Goal: Information Seeking & Learning: Learn about a topic

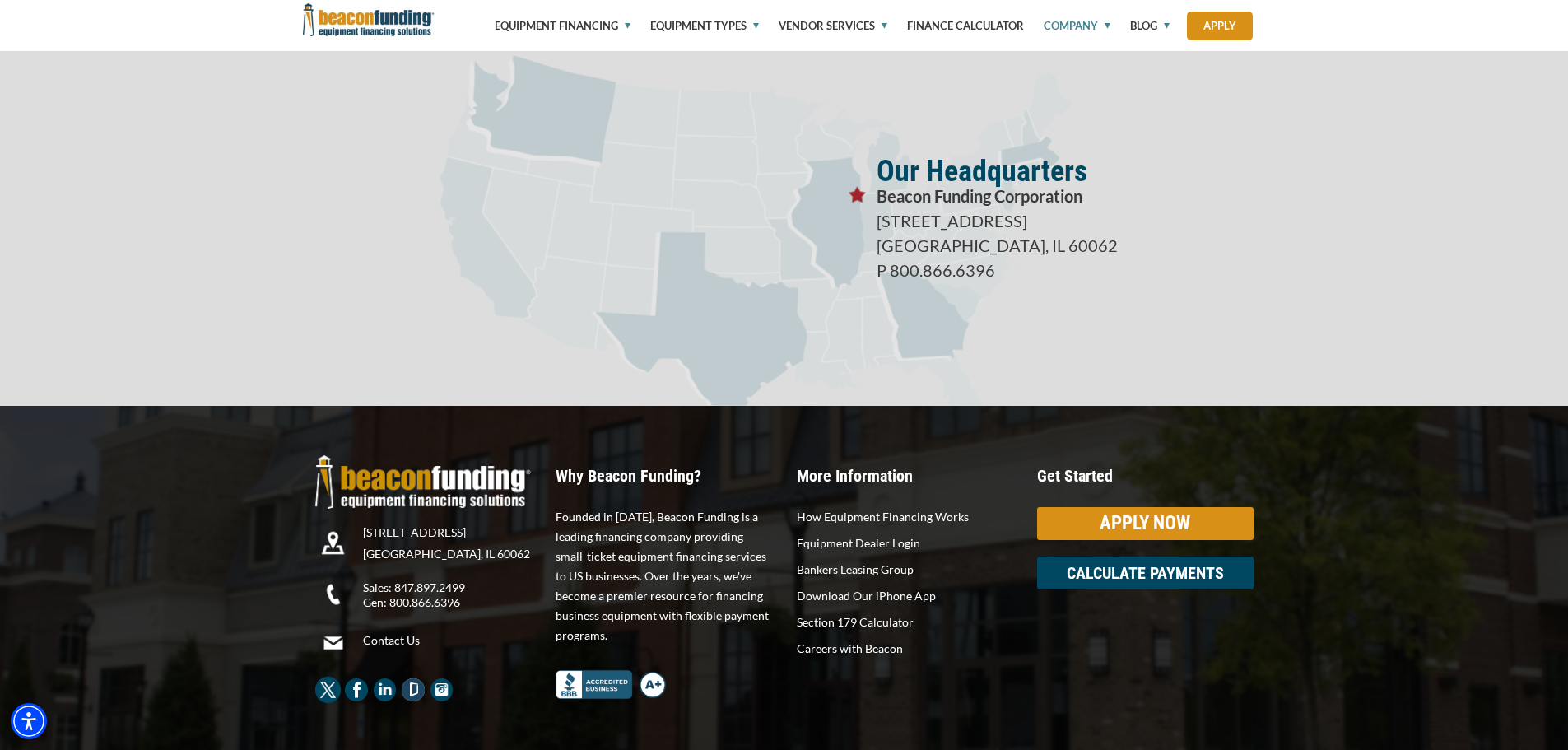
scroll to position [2911, 0]
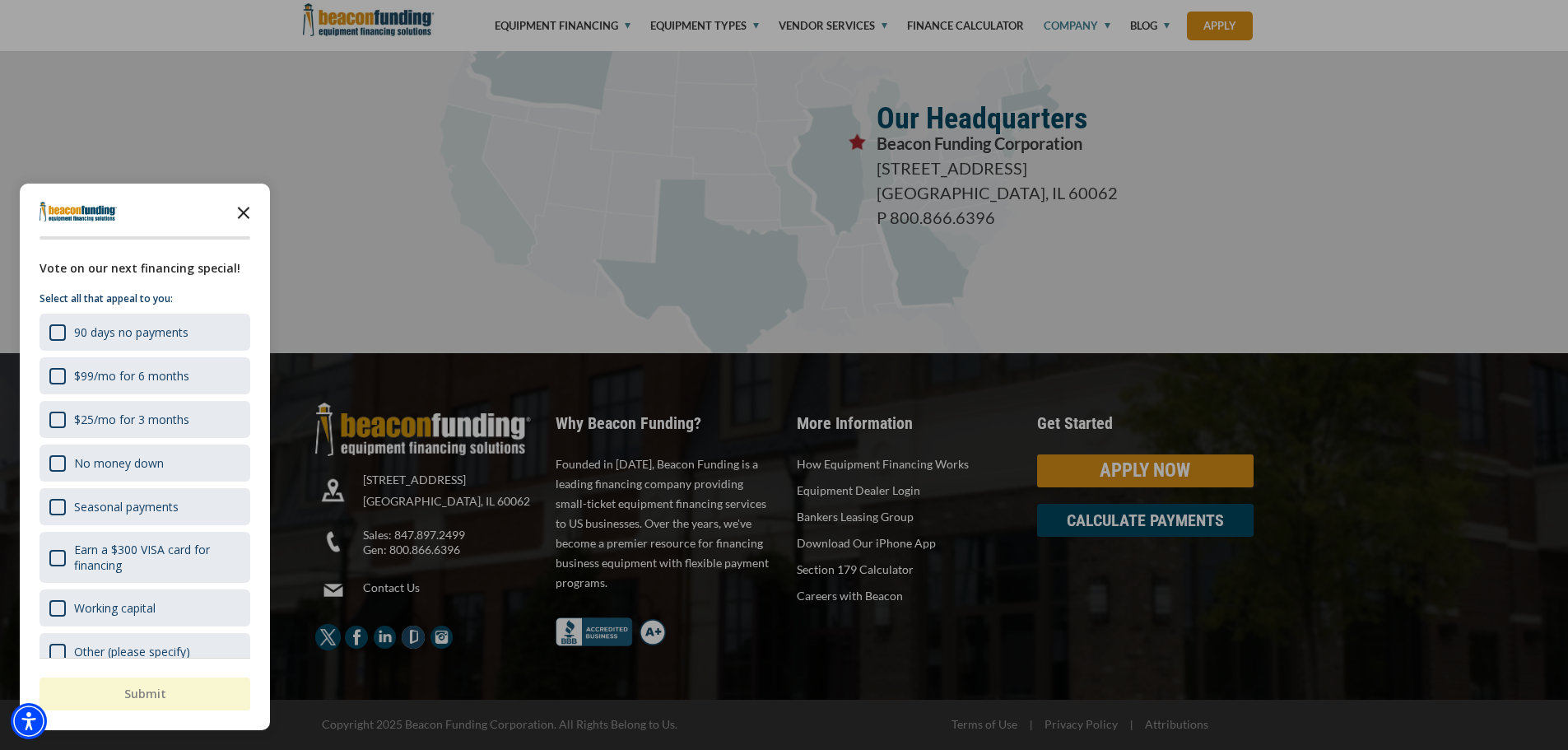
click at [245, 206] on icon "Close the survey" at bounding box center [243, 211] width 33 height 33
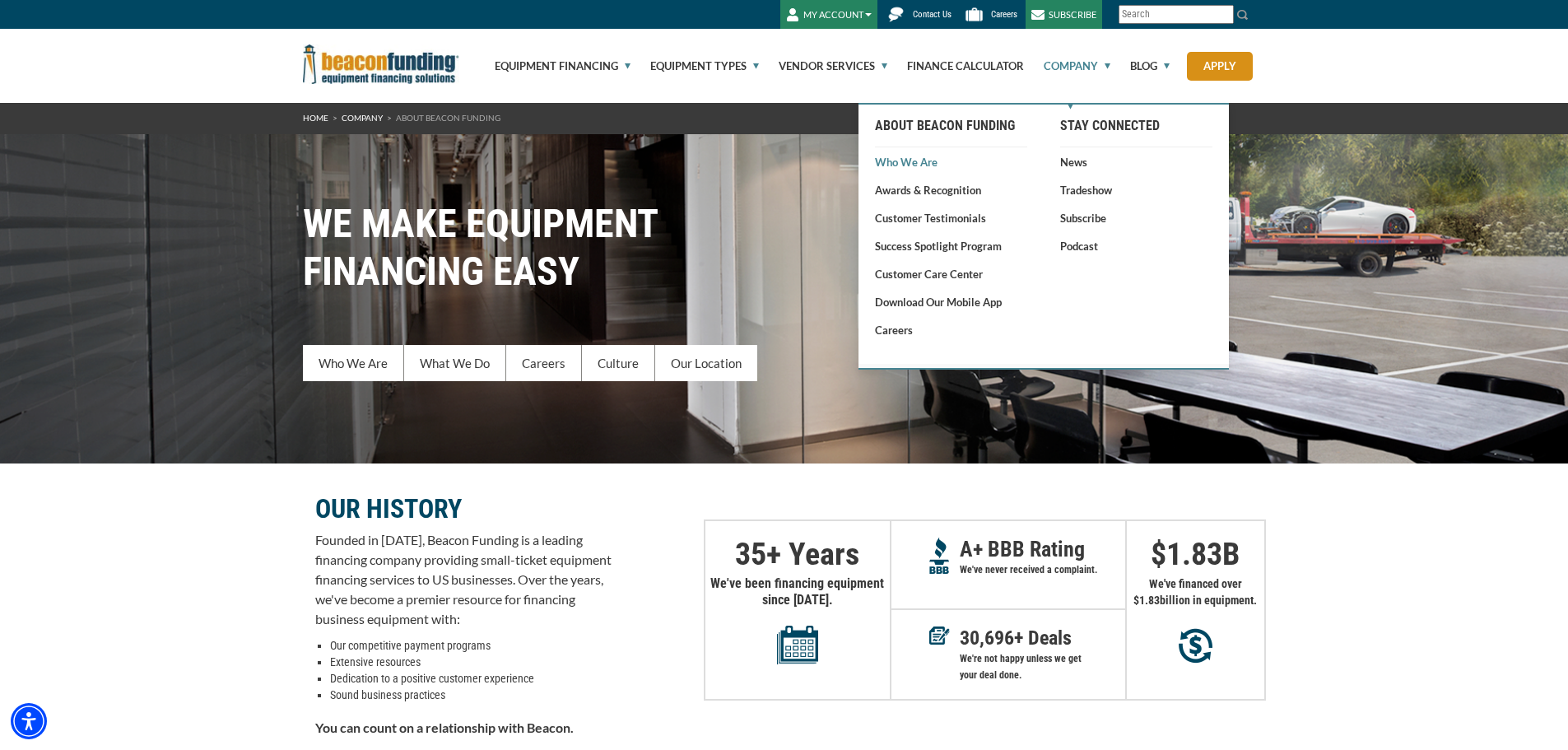
click at [925, 161] on link "Who We Are" at bounding box center [951, 162] width 153 height 17
